Goal: Transaction & Acquisition: Download file/media

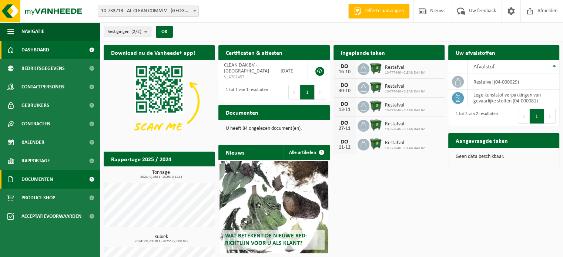
click at [43, 181] on span "Documenten" at bounding box center [36, 179] width 31 height 19
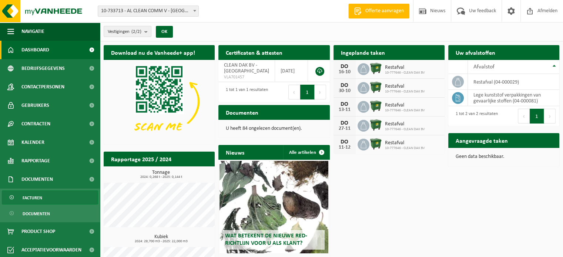
click at [38, 199] on span "Facturen" at bounding box center [33, 198] width 20 height 14
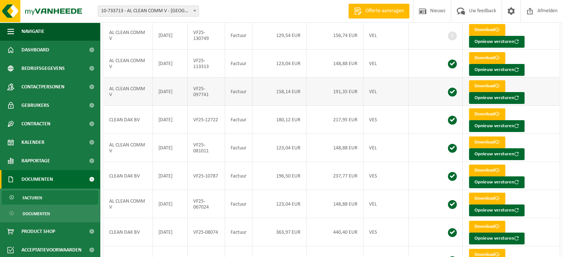
scroll to position [11, 0]
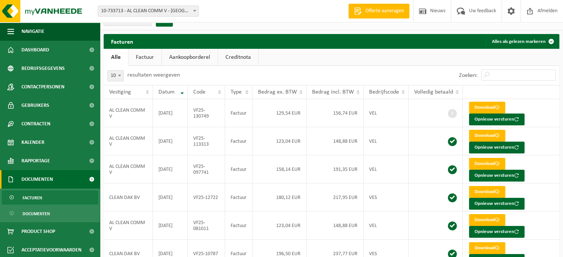
click at [37, 198] on span "Facturen" at bounding box center [33, 198] width 20 height 14
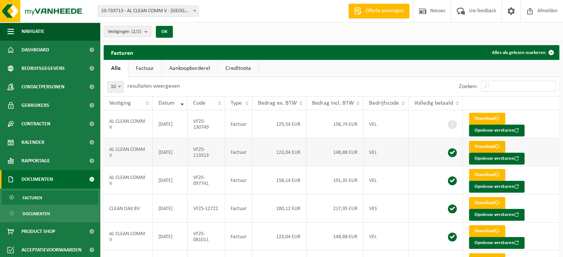
click at [480, 146] on link "Download" at bounding box center [487, 147] width 36 height 12
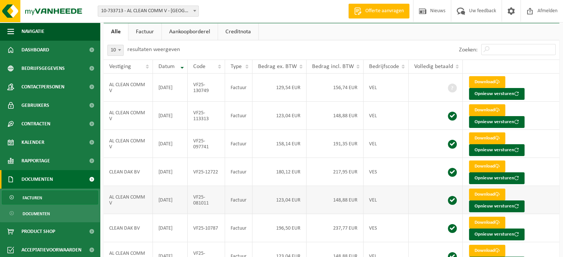
scroll to position [37, 0]
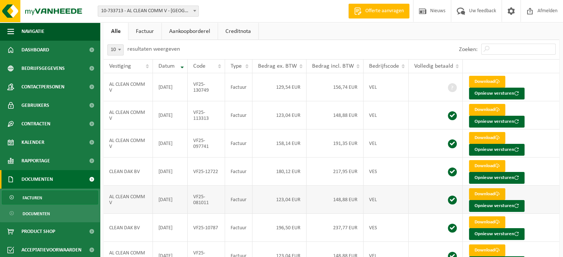
click at [490, 194] on link "Download" at bounding box center [487, 194] width 36 height 12
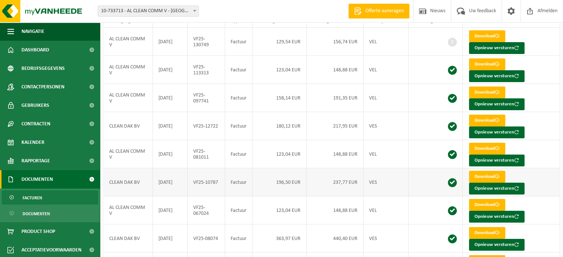
scroll to position [111, 0]
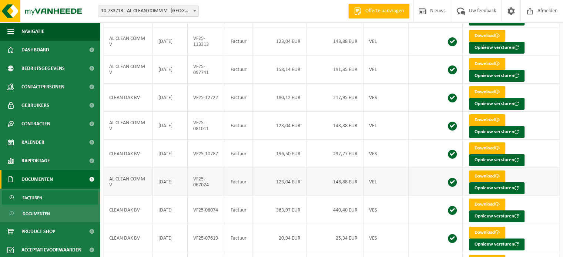
click at [484, 176] on link "Download" at bounding box center [487, 177] width 36 height 12
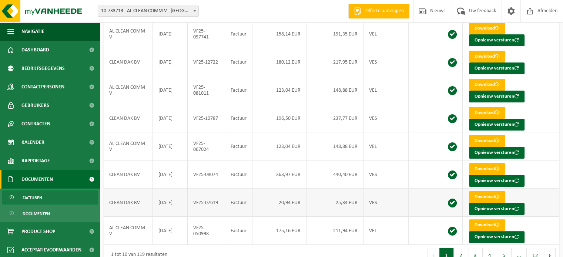
scroll to position [159, 0]
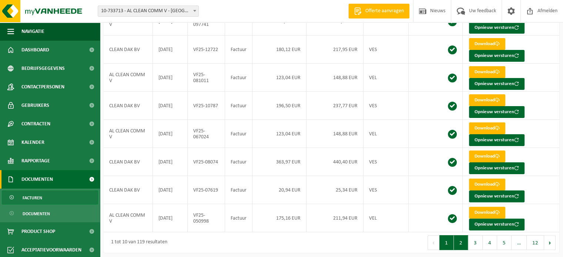
click at [460, 241] on button "2" at bounding box center [461, 242] width 14 height 15
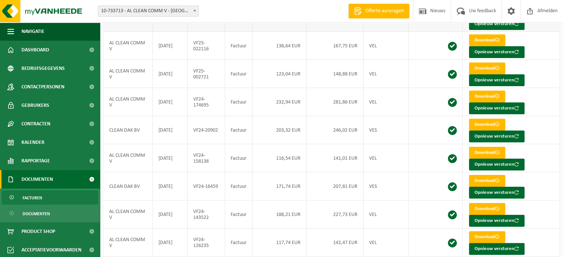
scroll to position [0, 0]
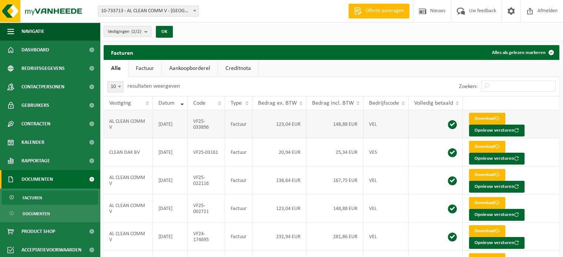
click at [478, 117] on link "Download" at bounding box center [487, 119] width 36 height 12
